Goal: Information Seeking & Learning: Find specific fact

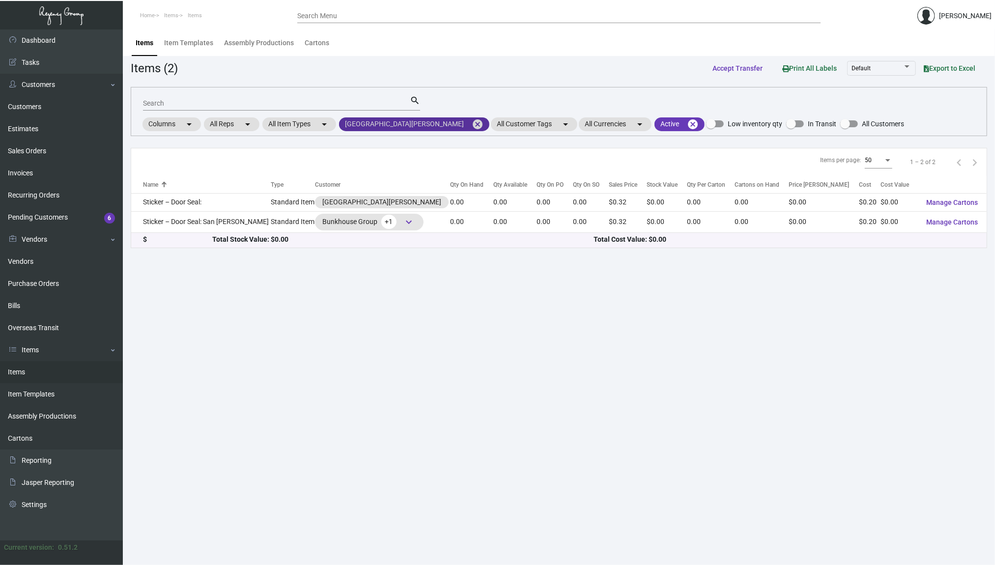
click at [472, 122] on mat-icon "cancel" at bounding box center [478, 124] width 12 height 12
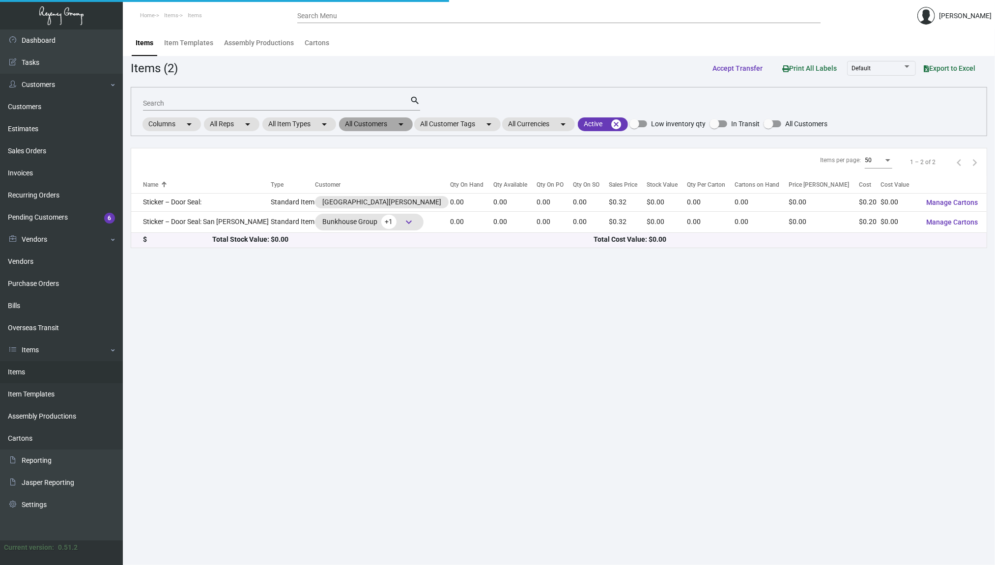
click at [369, 120] on mat-chip "All Customers arrow_drop_down" at bounding box center [376, 124] width 74 height 14
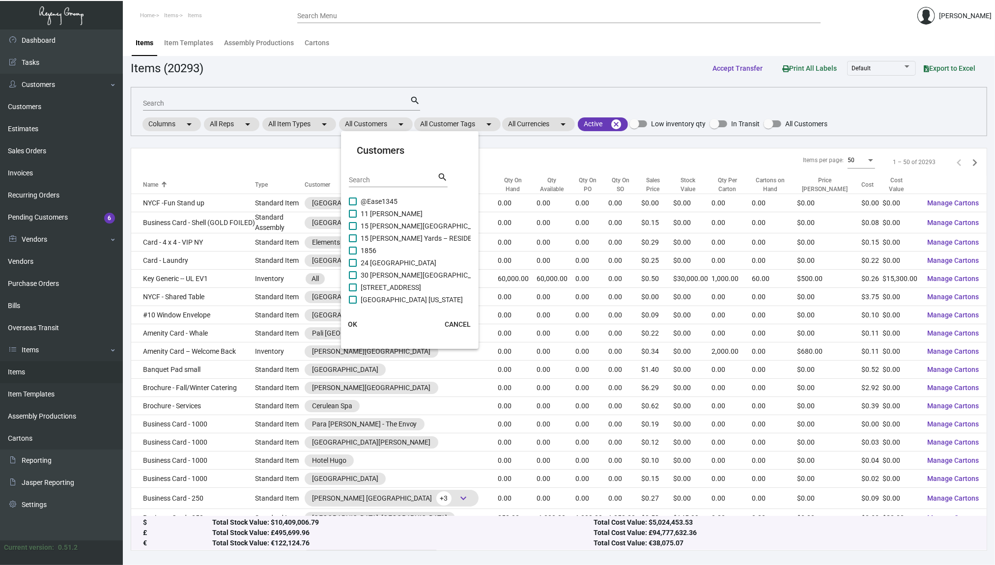
click at [276, 99] on div at bounding box center [497, 282] width 995 height 565
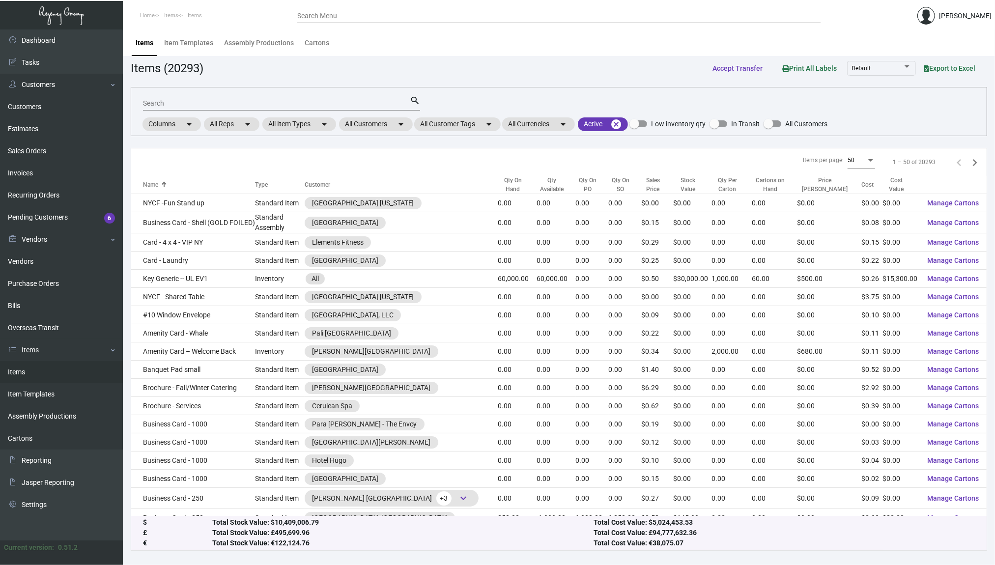
click at [262, 100] on input "Search" at bounding box center [276, 104] width 267 height 8
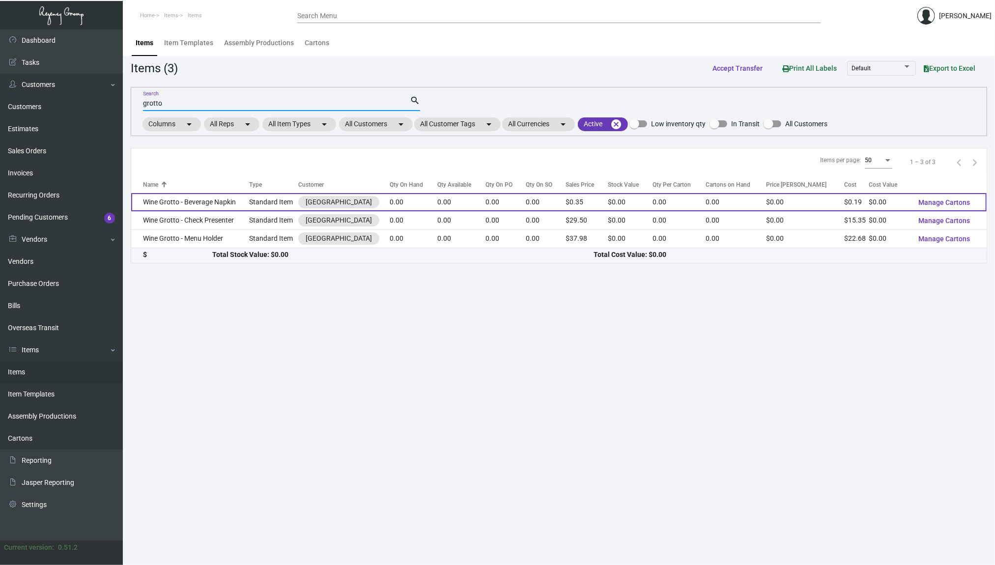
type input "grotto"
click at [203, 204] on td "Wine Grotto - Beverage Napkin" at bounding box center [190, 202] width 118 height 18
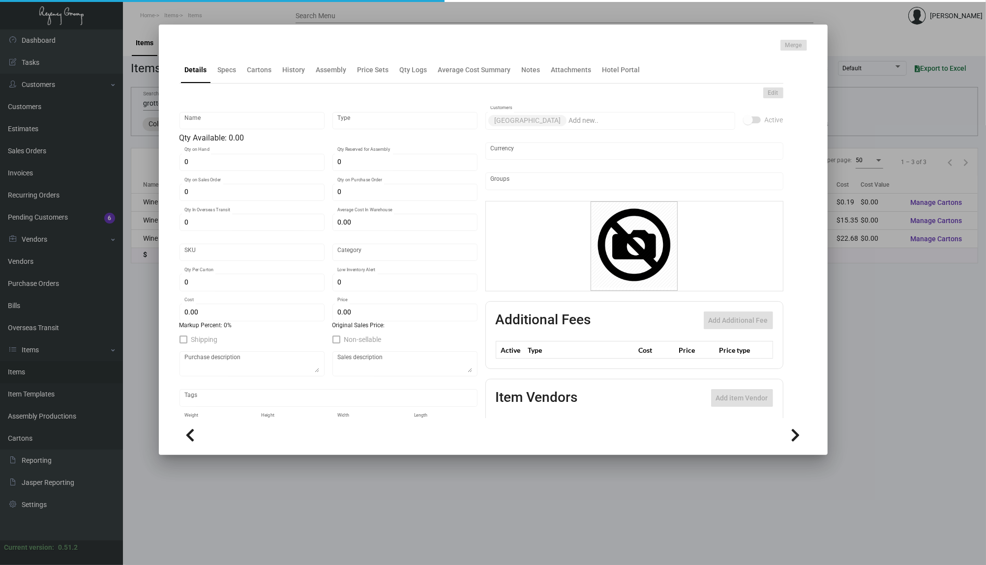
type input "Wine Grotto - Beverage Napkin"
type input "Standard Item"
type input "$ 0.00"
type input "Standard"
type input "$ 0.1872"
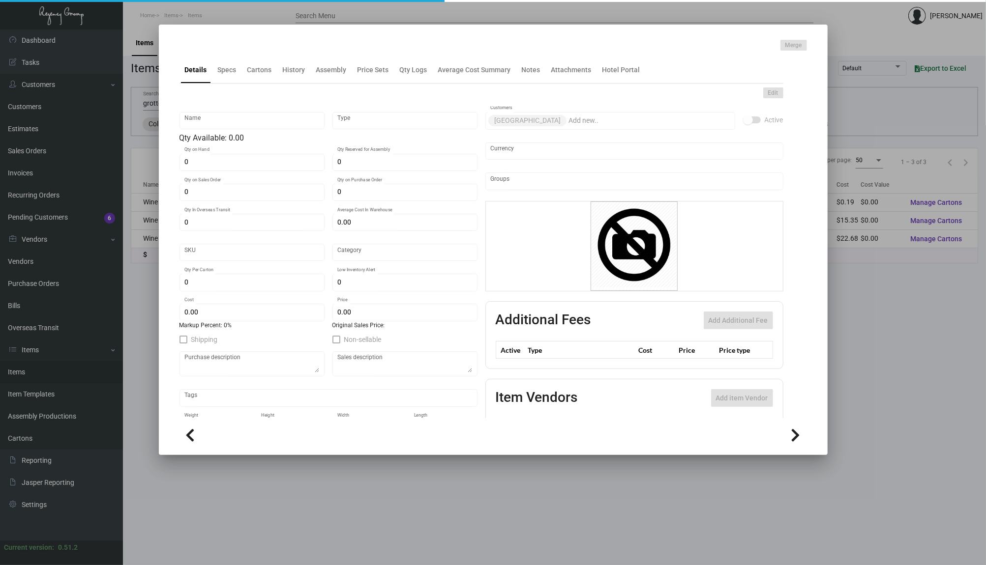
type input "$ 0.35"
checkbox input "true"
type input "United States Dollar $"
click at [299, 73] on ng-component "Merge Details Specs Cartons History Assembly Price Sets Qty Logs Average Cost S…" at bounding box center [492, 246] width 627 height 412
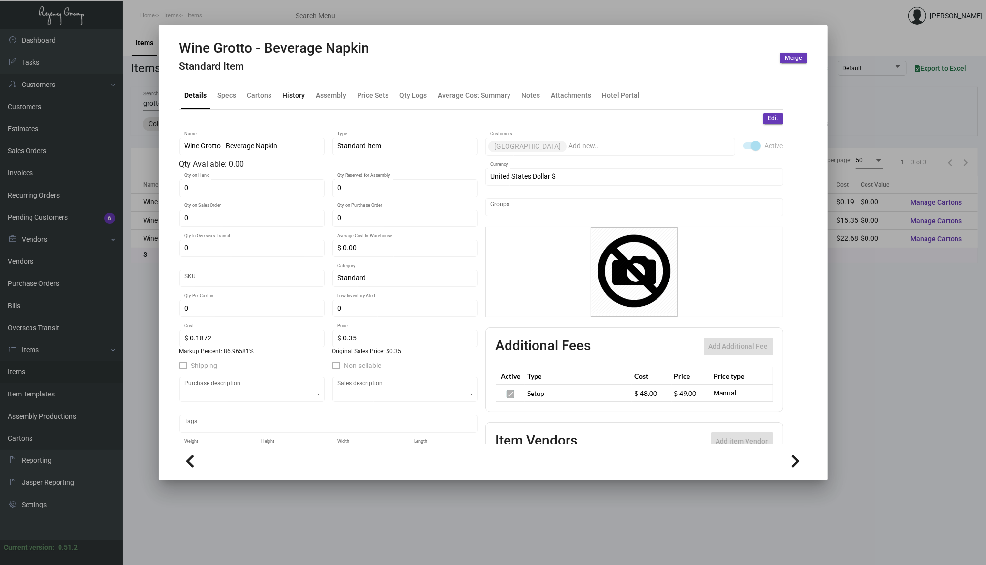
click at [293, 99] on div "History" at bounding box center [294, 95] width 23 height 10
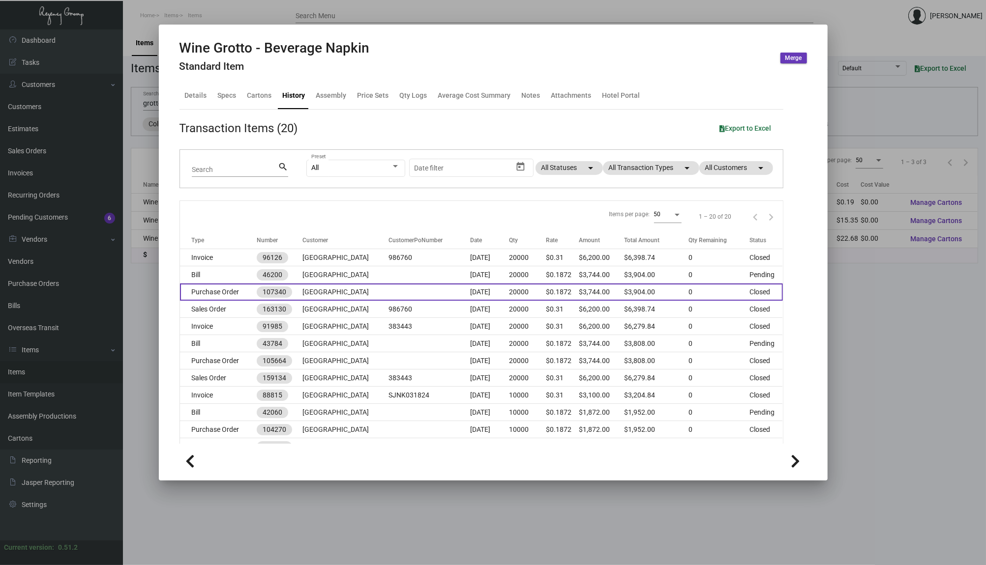
click at [344, 299] on td "[GEOGRAPHIC_DATA]" at bounding box center [345, 292] width 86 height 17
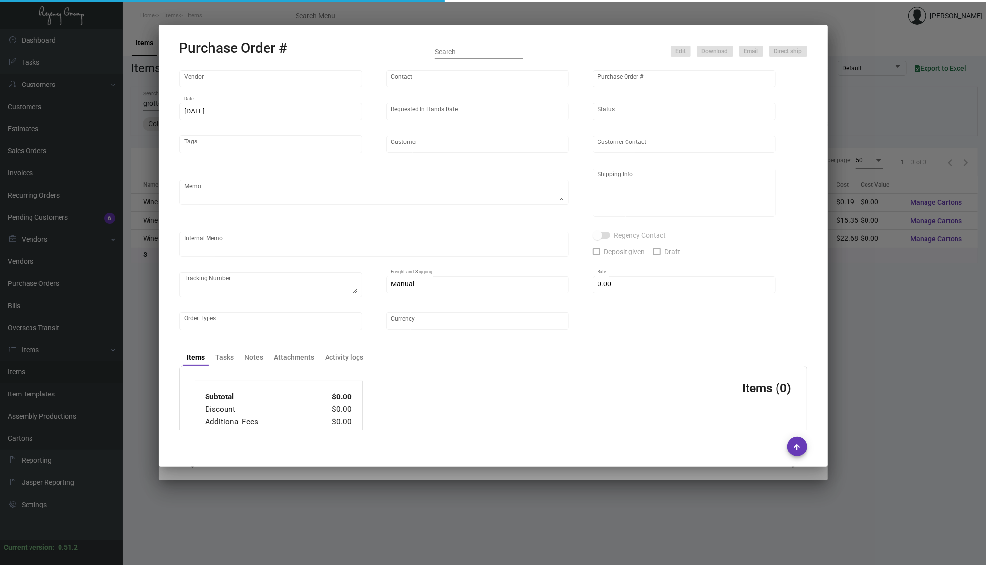
type input "AMERICAN ACCENTS"
type input "Order Entry"
type input "107340"
type input "[DATE]"
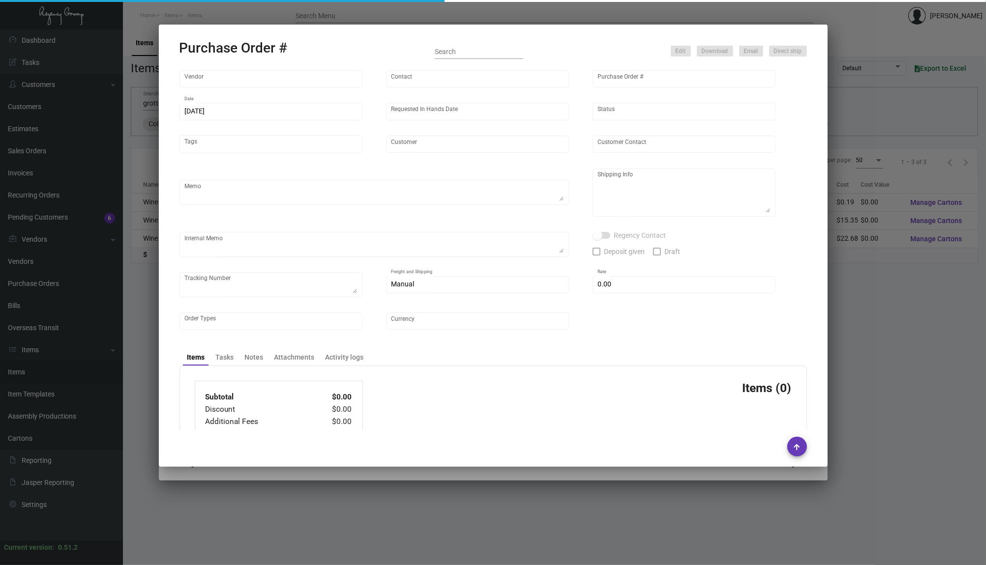
type input "[GEOGRAPHIC_DATA]"
type input "[PERSON_NAME]"
type textarea "BLIND Ship via UPS Ground Acct# 1AY276."
type textarea "[PERSON_NAME] [GEOGRAPHIC_DATA] [STREET_ADDRESS]"
type textarea "TSW CC [DATE] 0372"
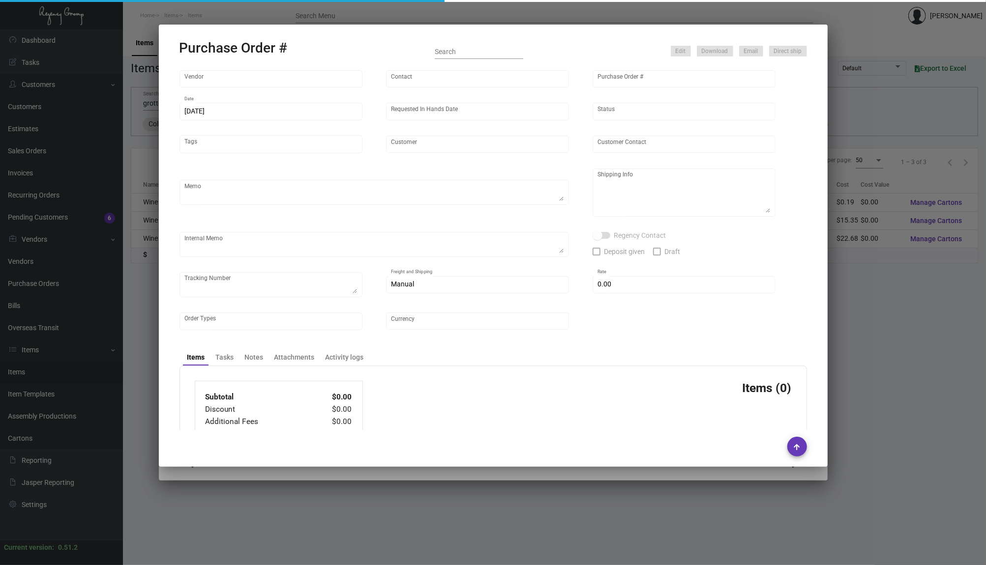
checkbox input "true"
type input "$ 160.00"
type input "United States Dollar $"
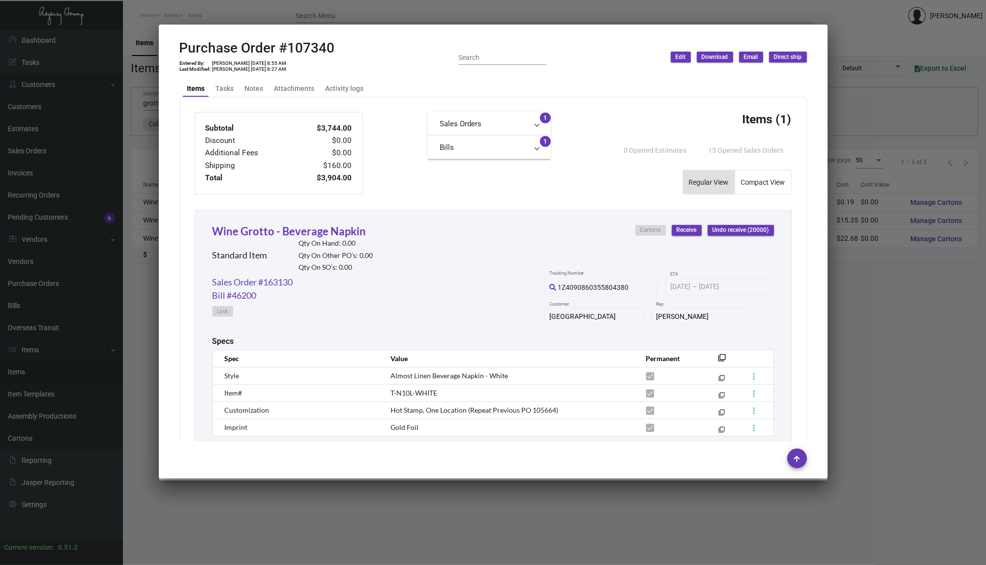
scroll to position [410, 0]
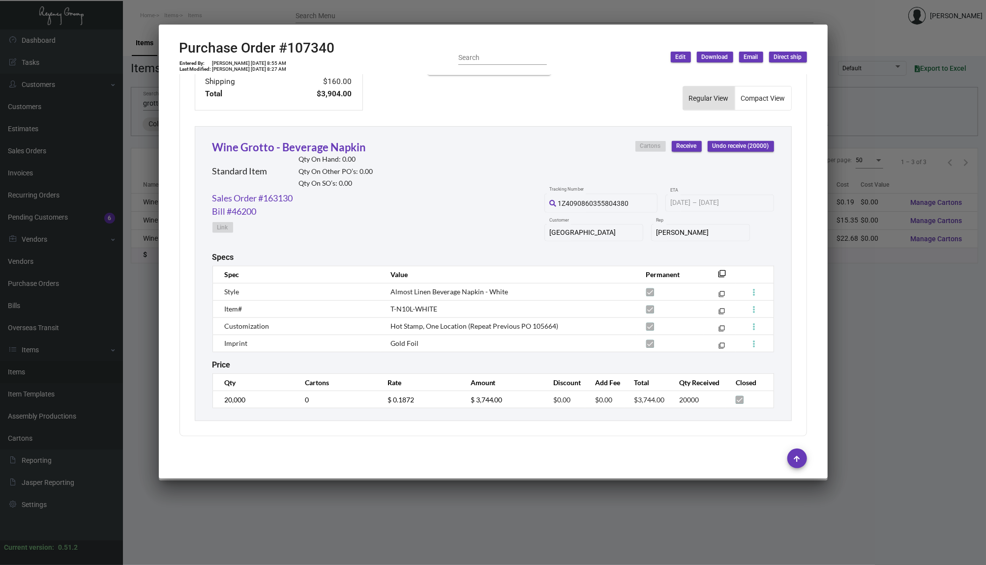
click at [128, 183] on div at bounding box center [493, 282] width 986 height 565
